Goal: Transaction & Acquisition: Purchase product/service

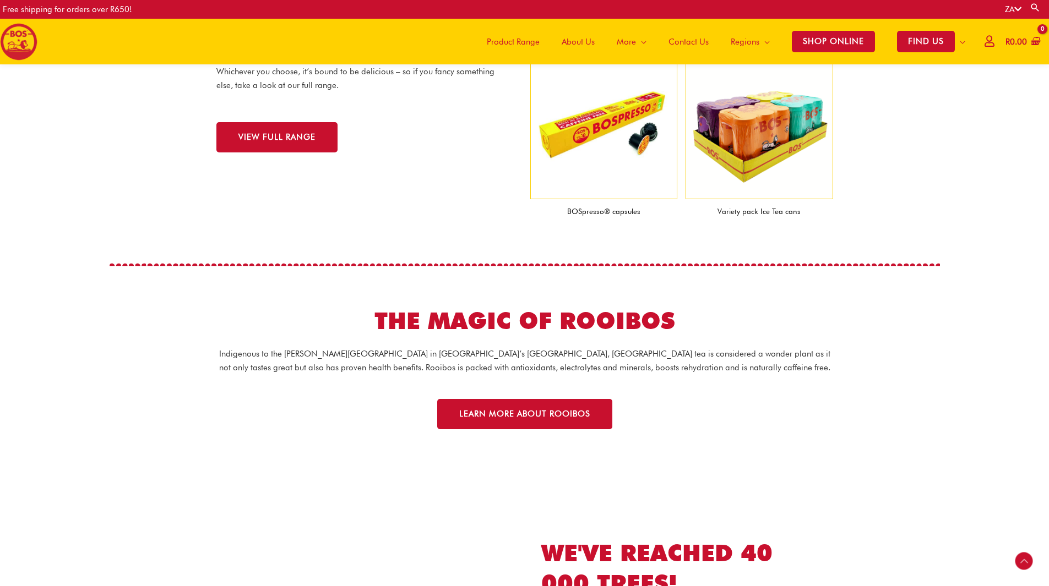
scroll to position [1260, 0]
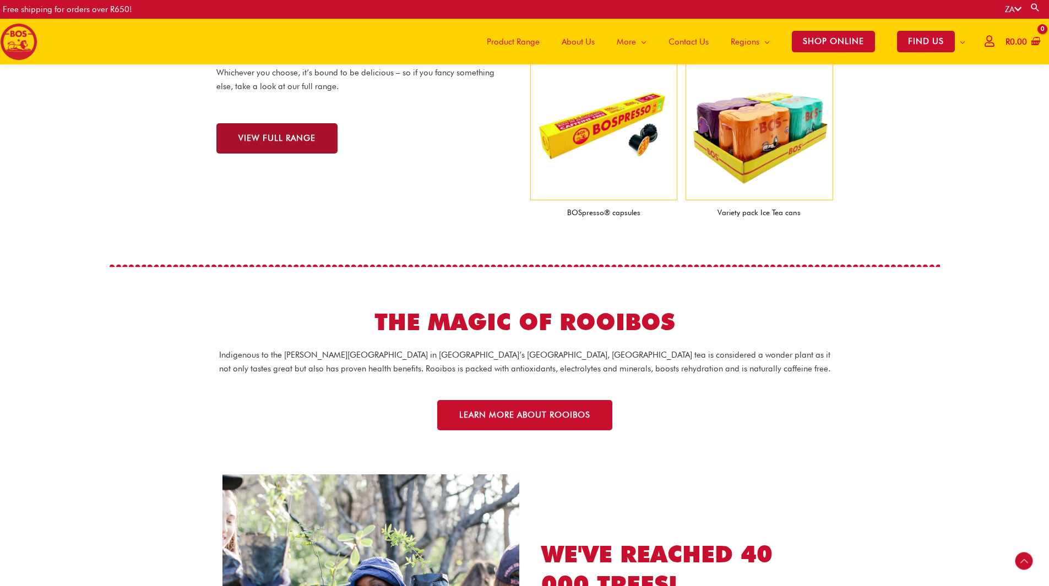
click at [279, 138] on span "VIEW FULL RANGE" at bounding box center [276, 138] width 77 height 8
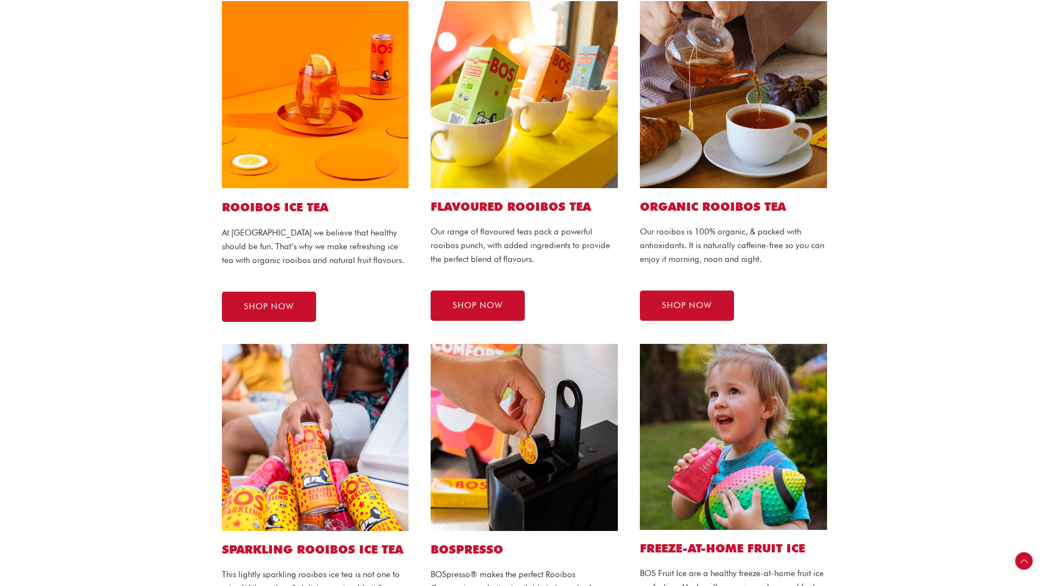
scroll to position [275, 0]
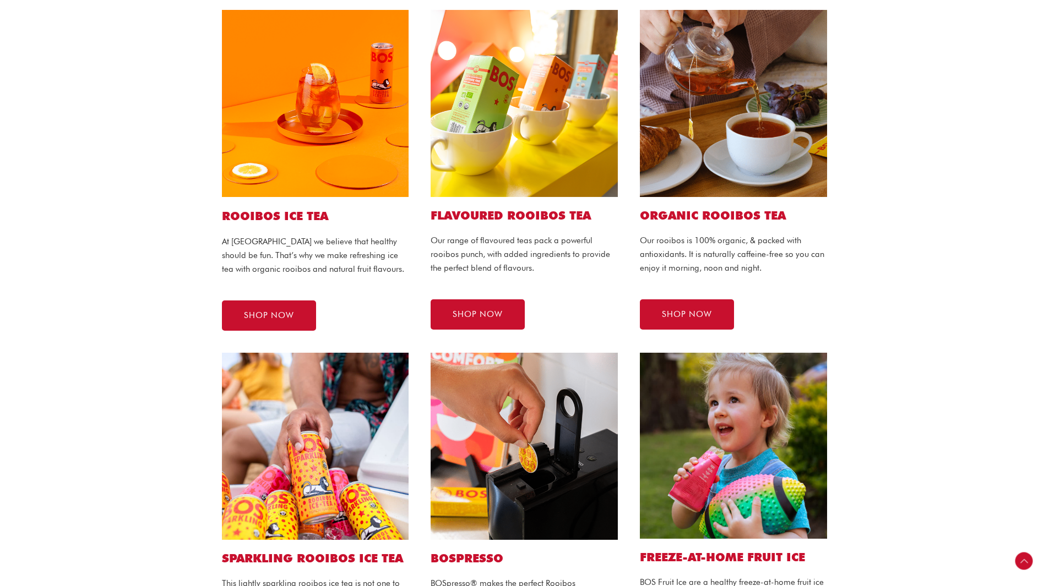
click at [327, 143] on img at bounding box center [315, 103] width 187 height 187
click at [262, 313] on span "SHOP NOW" at bounding box center [269, 316] width 50 height 8
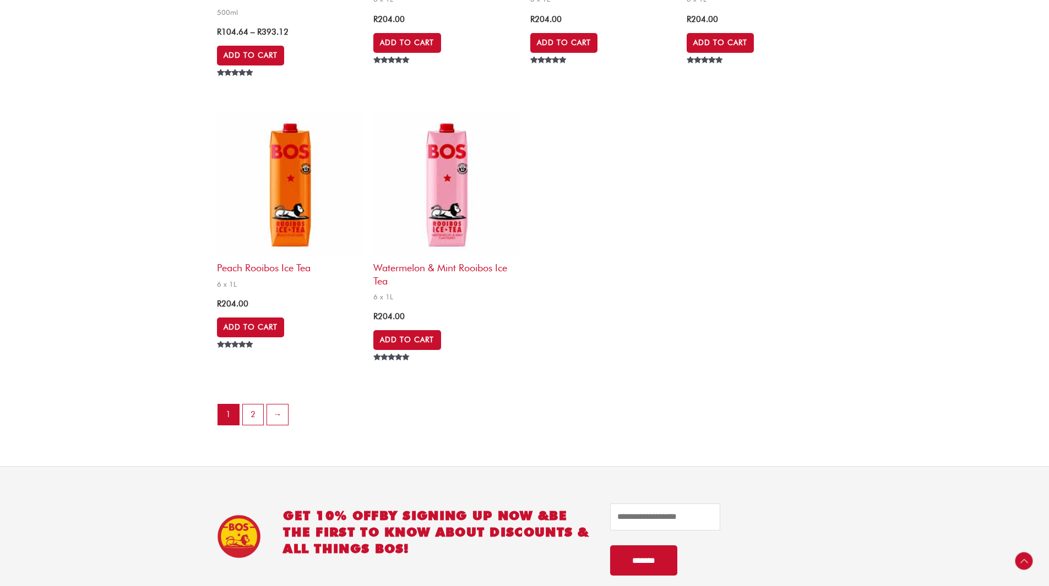
scroll to position [2172, 0]
